Goal: Task Accomplishment & Management: Complete application form

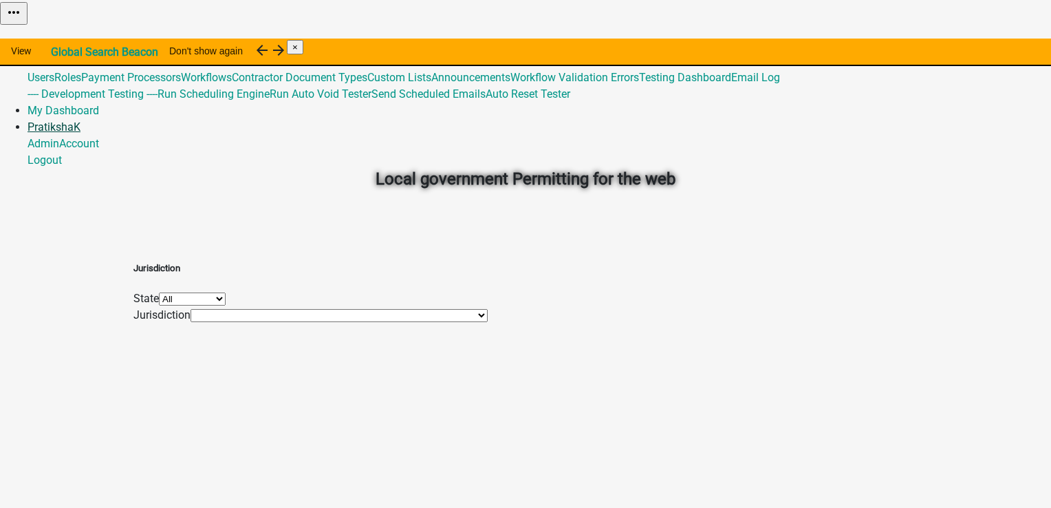
click at [80, 120] on link "PratikshaK" at bounding box center [54, 126] width 53 height 13
click at [62, 153] on link "Logout" at bounding box center [45, 159] width 34 height 13
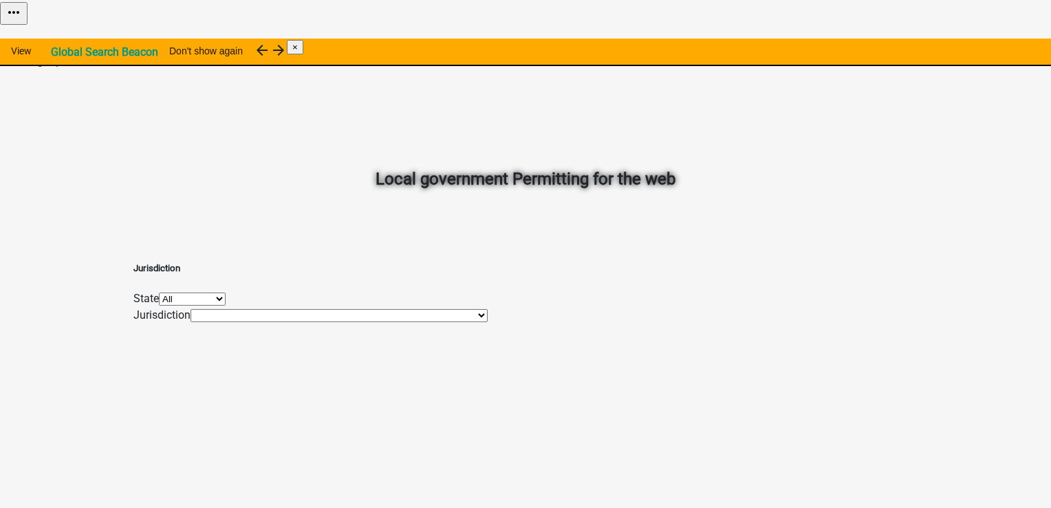
click at [62, 54] on link "Signup" at bounding box center [45, 60] width 34 height 13
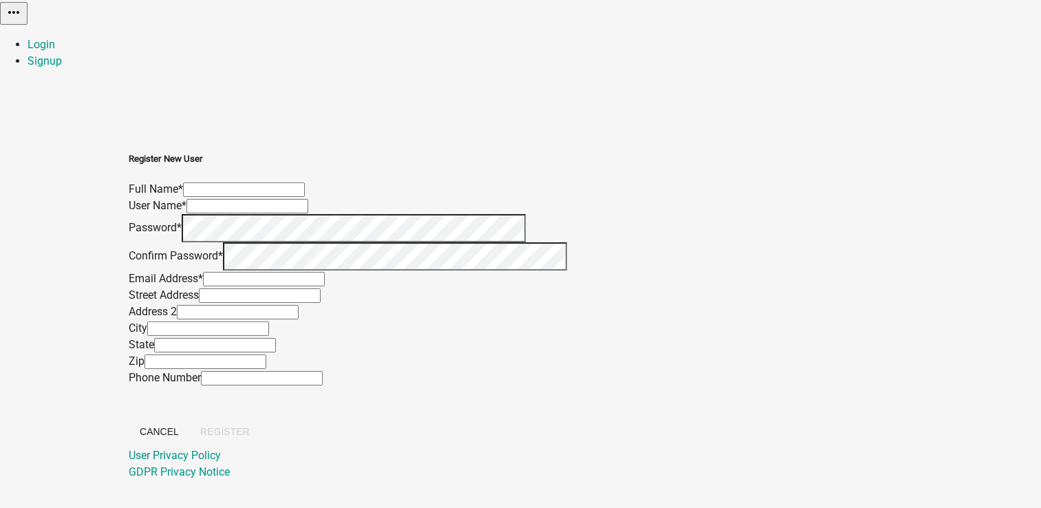
click at [305, 182] on input "text" at bounding box center [244, 189] width 122 height 14
type input "Prat_Test"
click at [308, 213] on input "text" at bounding box center [247, 206] width 122 height 14
type input "Pratiksha"
drag, startPoint x: 413, startPoint y: 151, endPoint x: 337, endPoint y: 147, distance: 75.8
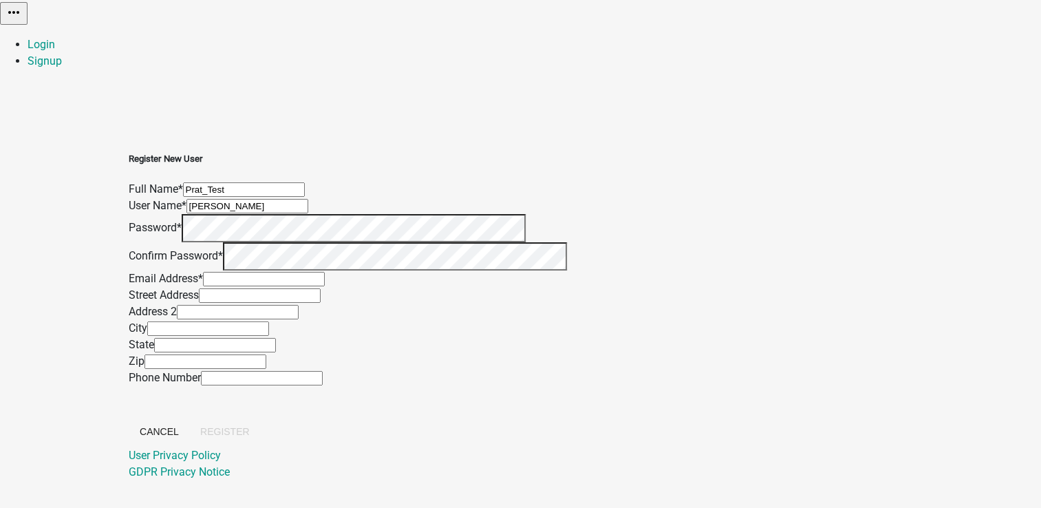
click at [337, 152] on div "Register New User Full Name * Prat_Test User Name * Pratiksha Password * Confir…" at bounding box center [348, 299] width 438 height 295
click at [325, 286] on input "text" at bounding box center [264, 279] width 122 height 14
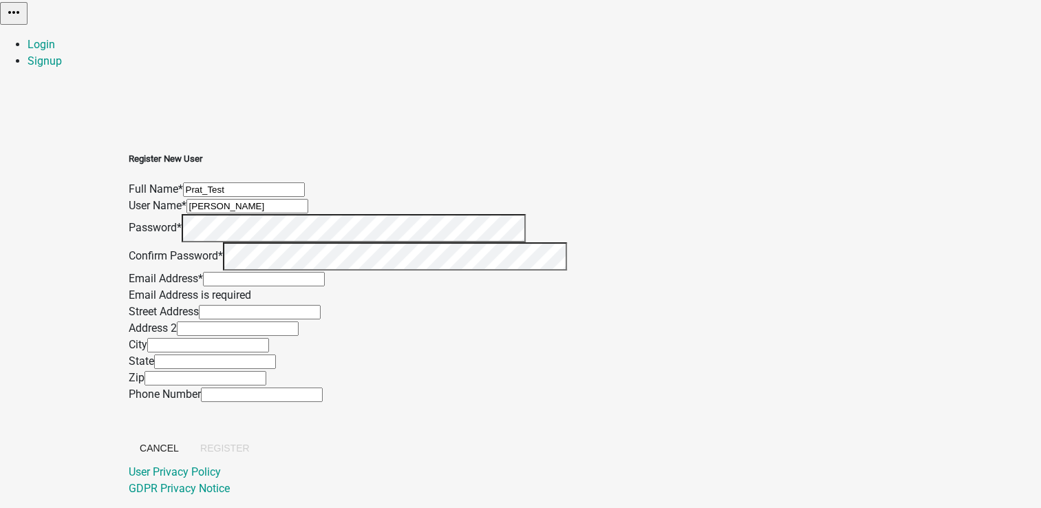
click at [431, 417] on form "Full Name * Prat_Test User Name * Pratiksha Password * Confirm Password * Email…" at bounding box center [348, 322] width 438 height 283
click at [325, 286] on input "text" at bounding box center [264, 279] width 122 height 14
type input "pratiksha@mayking.in"
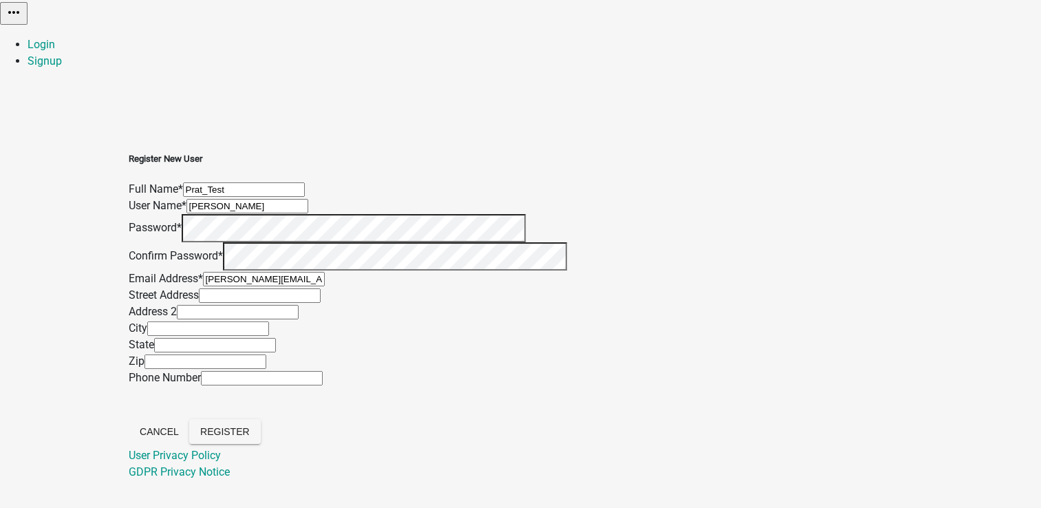
click at [924, 321] on wm-register-view "more_horiz Login Signup Register New User Full Name * Prat_Test User Name * Pra…" at bounding box center [520, 240] width 1041 height 480
click at [250, 426] on span "Register" at bounding box center [225, 431] width 50 height 11
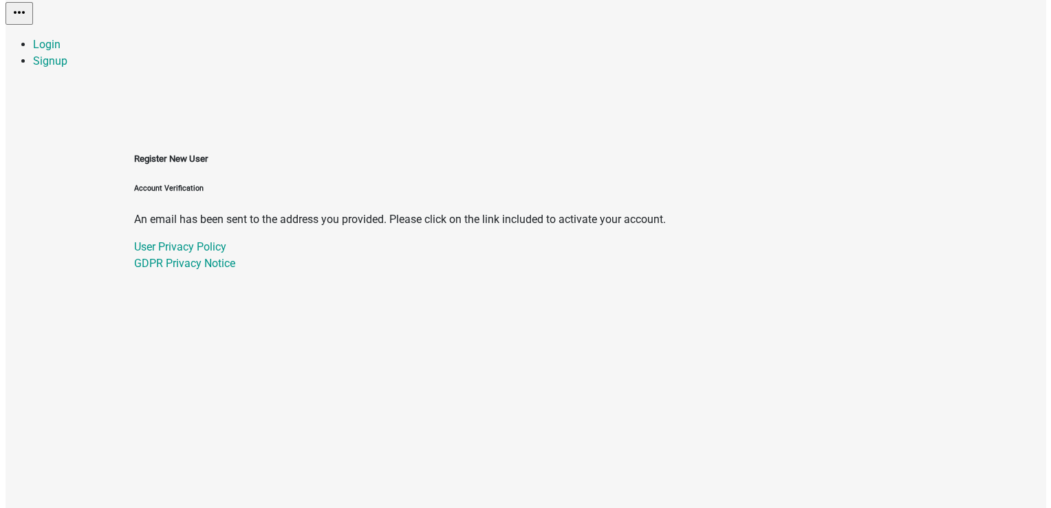
scroll to position [0, 0]
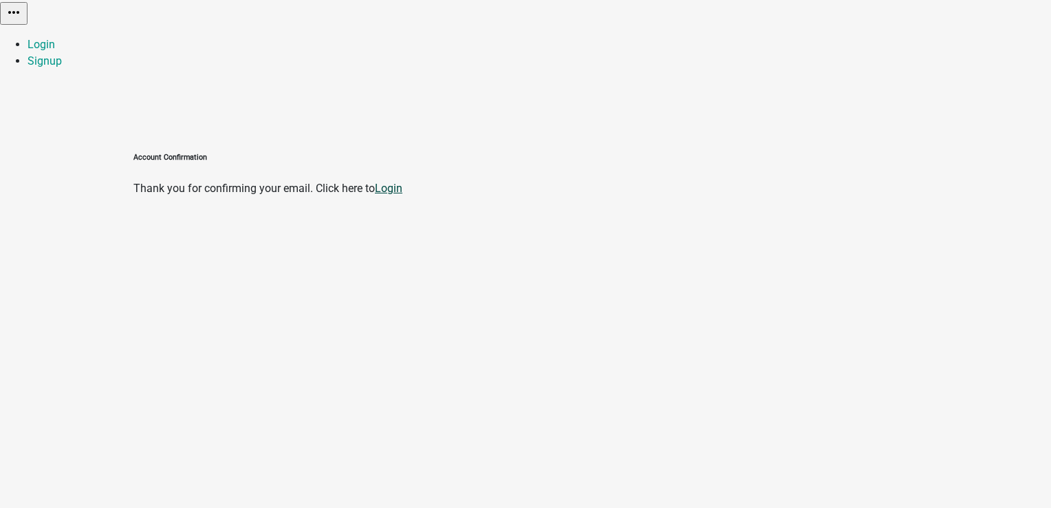
click at [402, 182] on link "Login" at bounding box center [389, 188] width 28 height 13
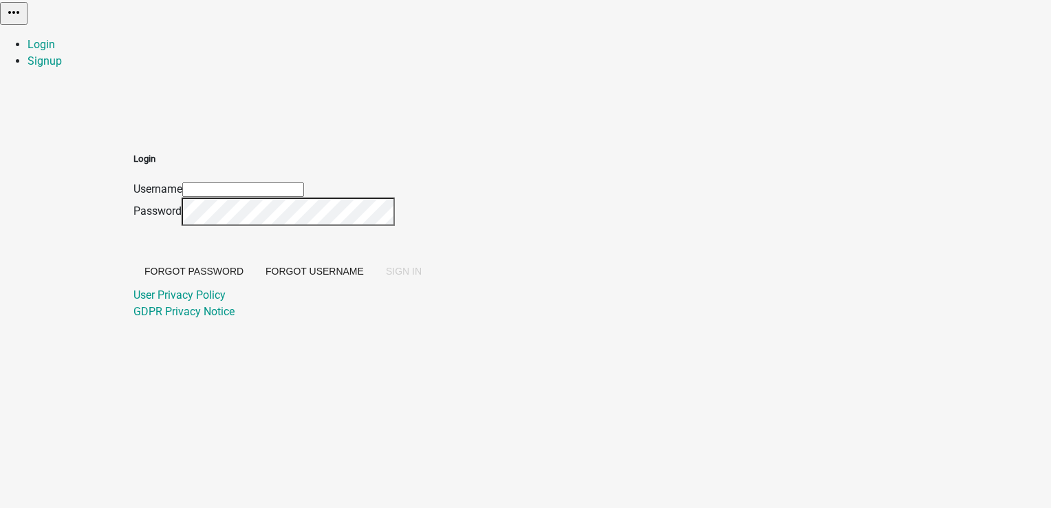
type input "Pratiksha"
click at [433, 283] on button "SIGN IN" at bounding box center [404, 271] width 58 height 25
